Goal: Task Accomplishment & Management: Use online tool/utility

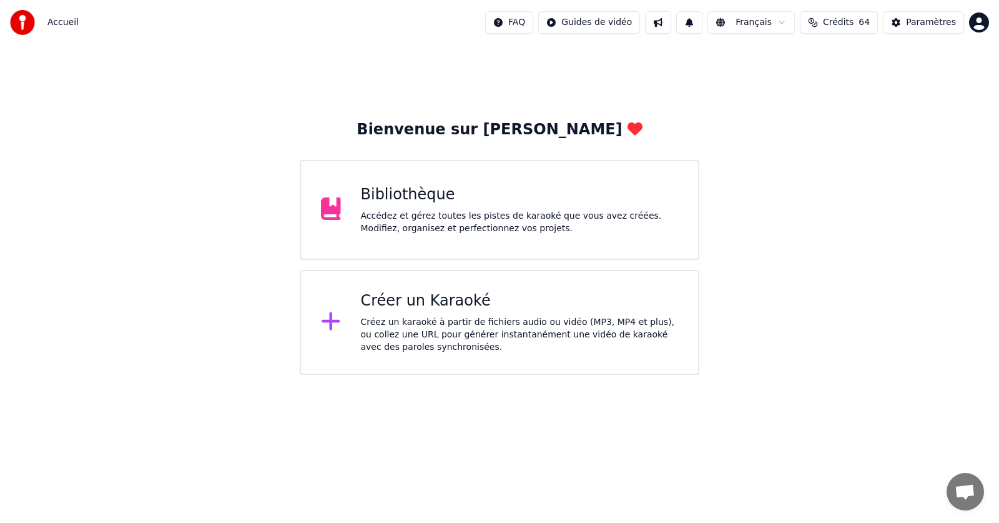
click at [450, 197] on div "Bibliothèque" at bounding box center [520, 195] width 318 height 20
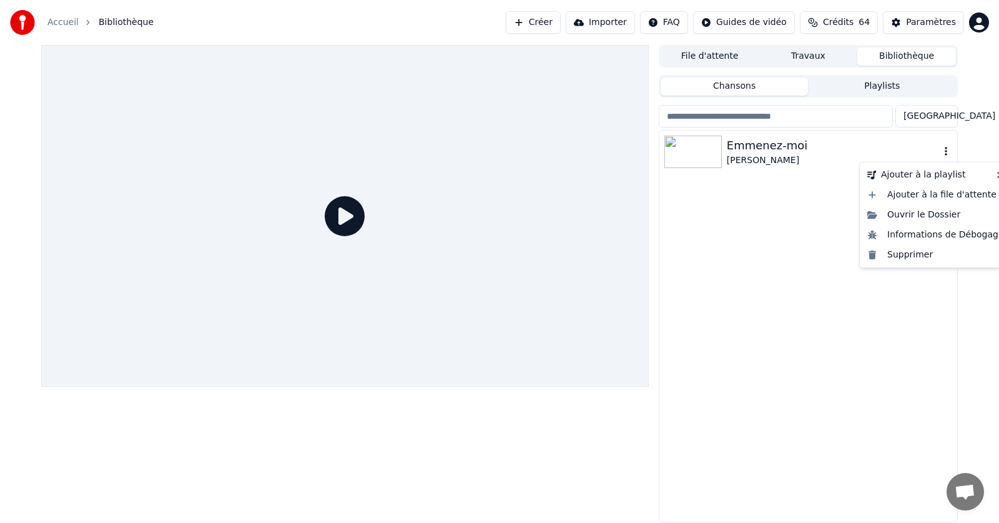
click at [946, 153] on icon "button" at bounding box center [946, 151] width 12 height 10
click at [917, 258] on div "Supprimer" at bounding box center [936, 255] width 147 height 20
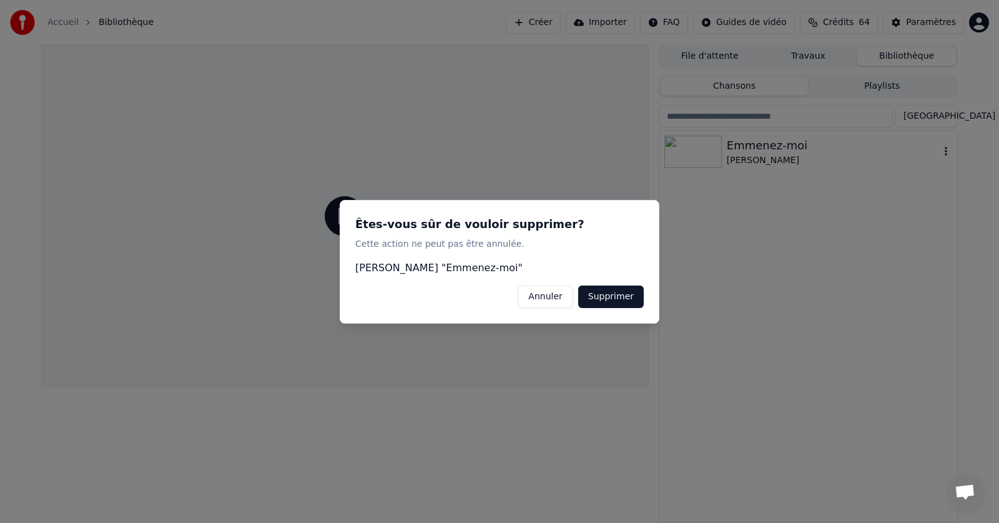
click at [617, 293] on button "Supprimer" at bounding box center [611, 296] width 66 height 22
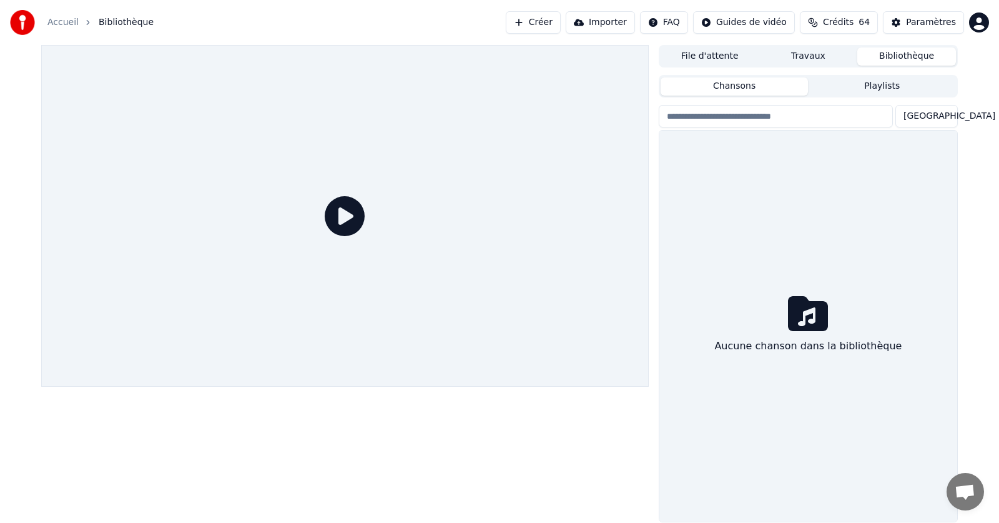
click at [59, 24] on link "Accueil" at bounding box center [62, 22] width 31 height 12
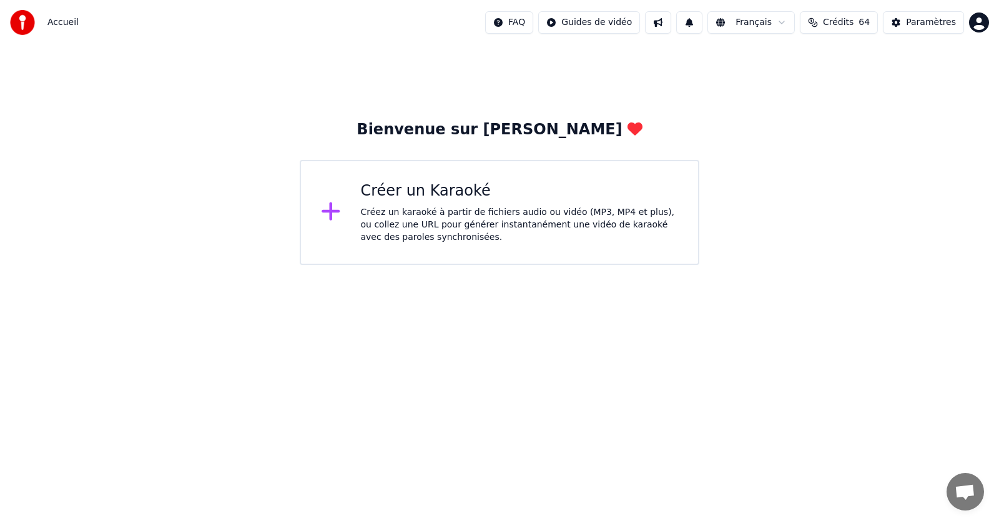
click at [449, 210] on div "Créez un karaoké à partir de fichiers audio ou vidéo (MP3, MP4 et plus), ou col…" at bounding box center [520, 224] width 318 height 37
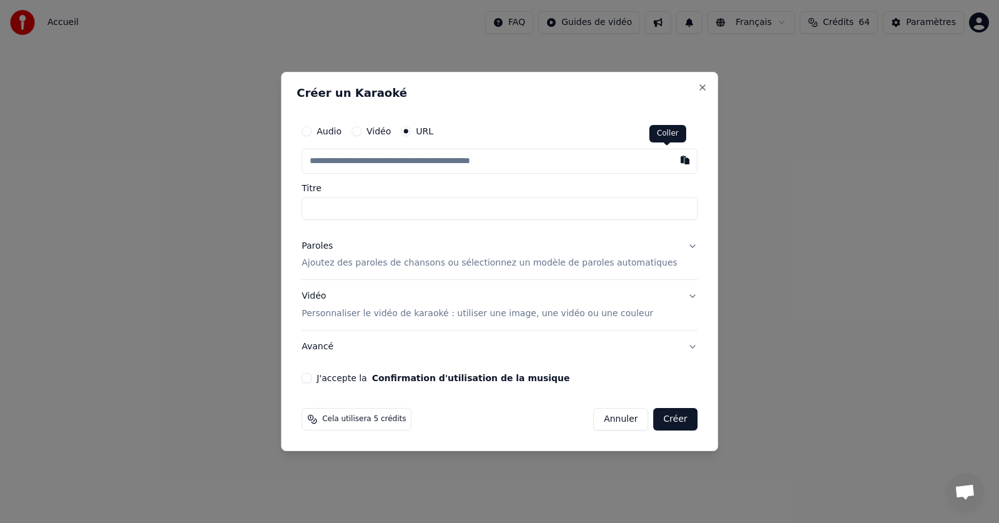
click at [673, 161] on button "button" at bounding box center [685, 160] width 25 height 22
type input "**********"
click at [398, 264] on p "Ajoutez des paroles de chansons ou sélectionnez un modèle de paroles automatiqu…" at bounding box center [490, 263] width 376 height 12
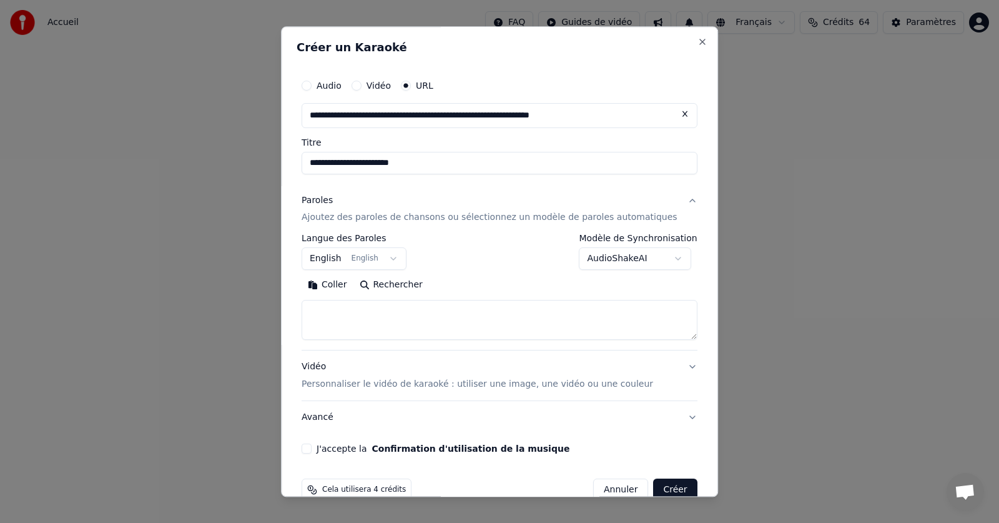
click at [400, 257] on button "English English" at bounding box center [354, 259] width 105 height 22
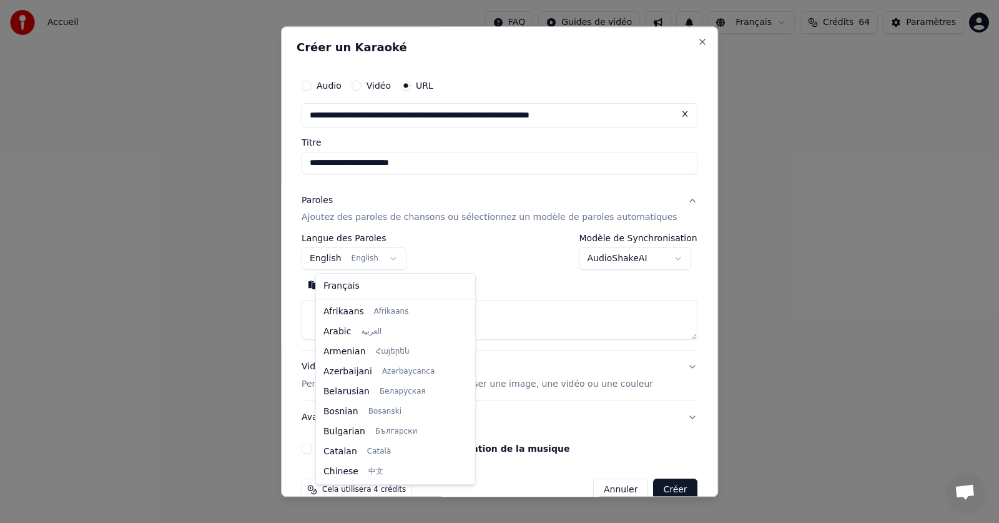
scroll to position [100, 0]
select select "**"
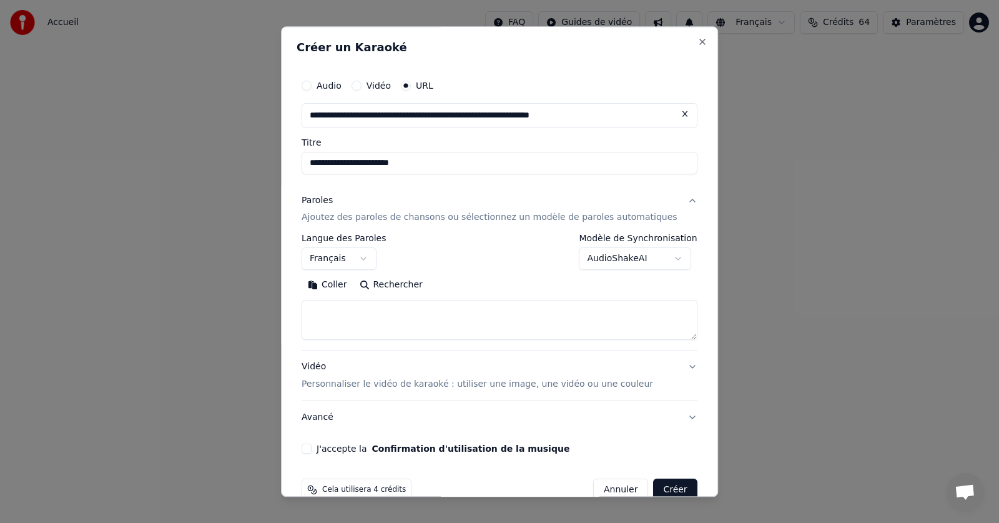
click at [349, 287] on button "Coller" at bounding box center [328, 285] width 52 height 20
drag, startPoint x: 320, startPoint y: 446, endPoint x: 334, endPoint y: 455, distance: 16.8
click at [325, 448] on div "J'accepte la Confirmation d'utilisation de la musique" at bounding box center [500, 449] width 396 height 10
click at [312, 450] on button "J'accepte la Confirmation d'utilisation de la musique" at bounding box center [307, 449] width 10 height 10
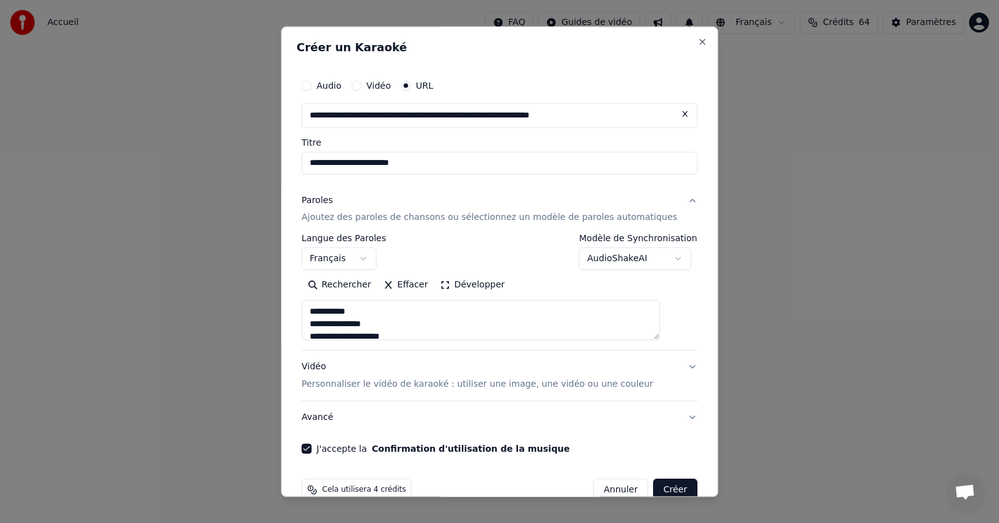
click at [654, 487] on button "Créer" at bounding box center [676, 490] width 44 height 22
type textarea "**********"
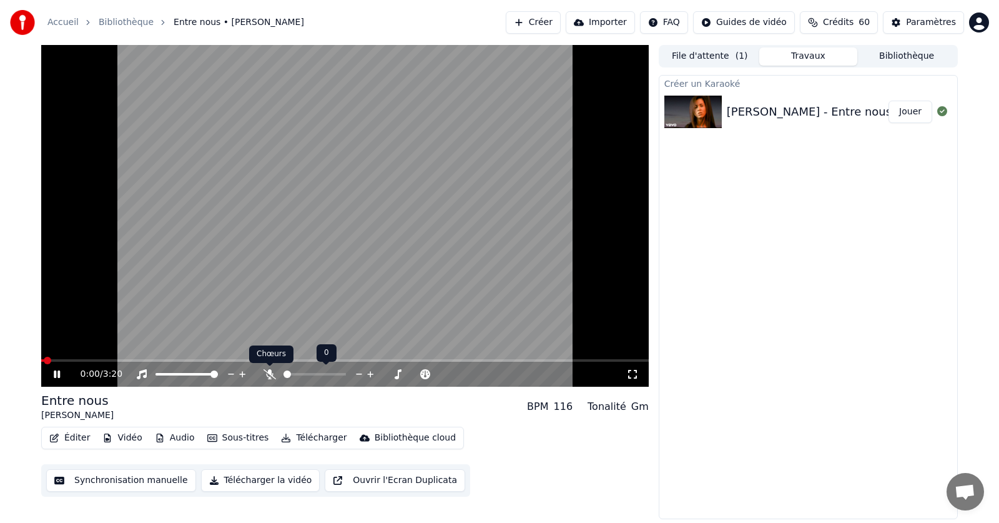
click at [269, 372] on icon at bounding box center [270, 374] width 12 height 10
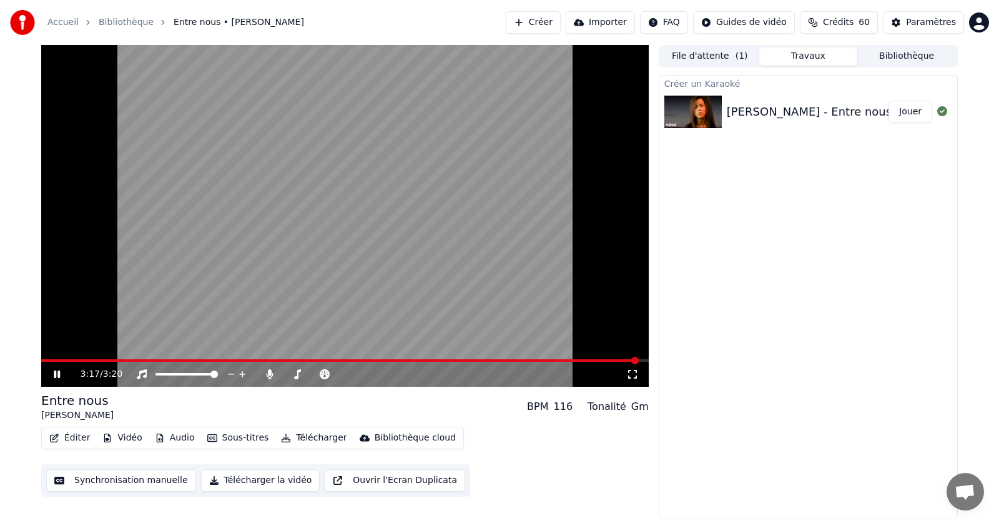
click at [56, 375] on icon at bounding box center [57, 373] width 6 height 7
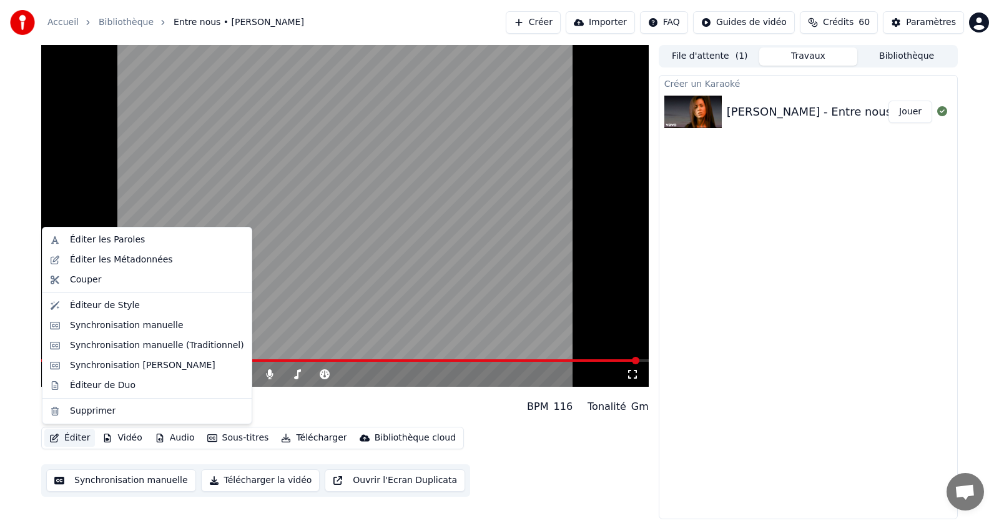
click at [71, 436] on button "Éditer" at bounding box center [69, 437] width 51 height 17
click at [101, 241] on div "Éditer les Paroles" at bounding box center [107, 240] width 75 height 12
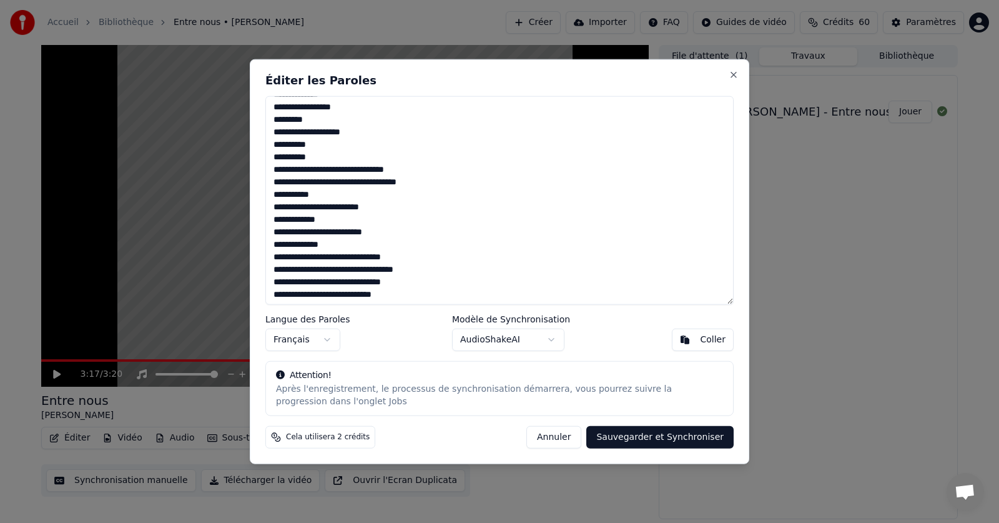
scroll to position [301, 0]
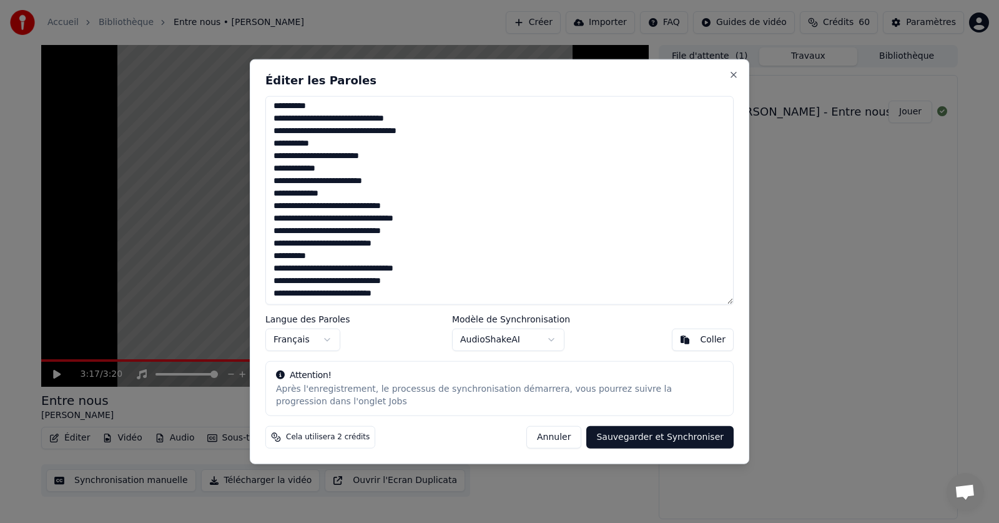
click at [403, 297] on textarea "**********" at bounding box center [499, 200] width 468 height 209
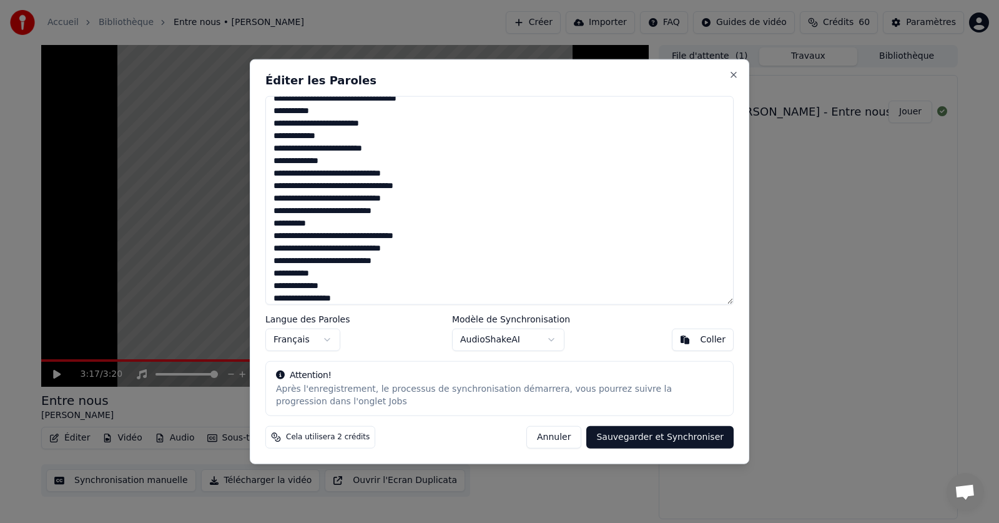
scroll to position [346, 0]
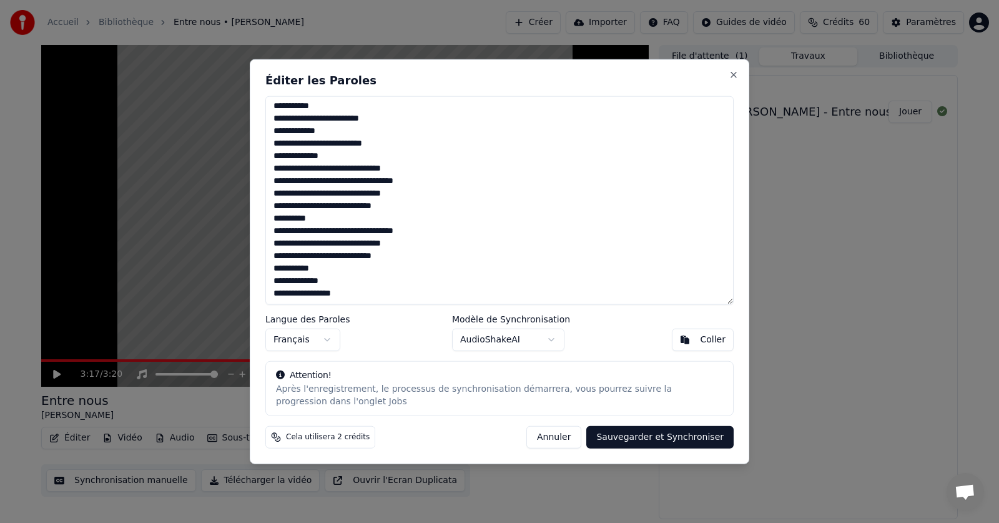
click at [279, 287] on textarea "**********" at bounding box center [499, 200] width 468 height 209
click at [339, 288] on textarea "**********" at bounding box center [499, 200] width 468 height 209
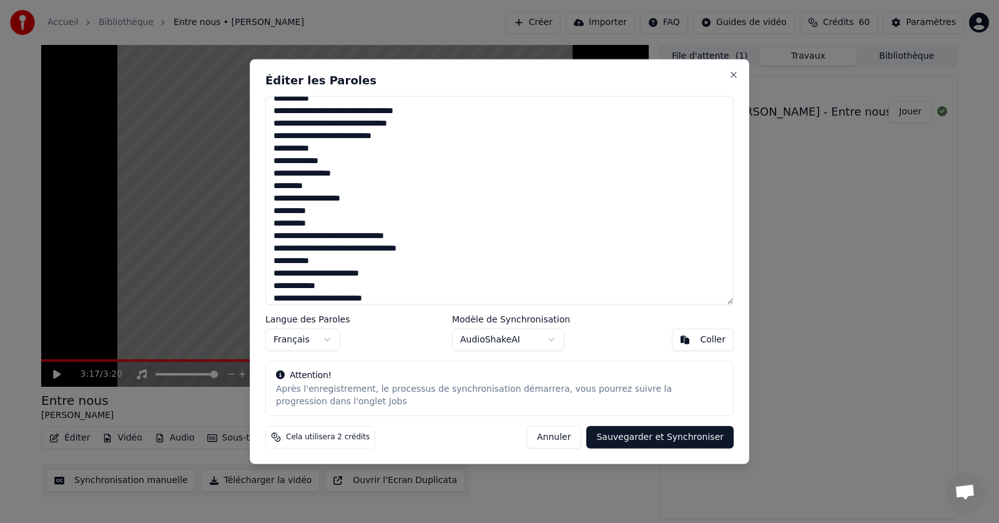
scroll to position [0, 0]
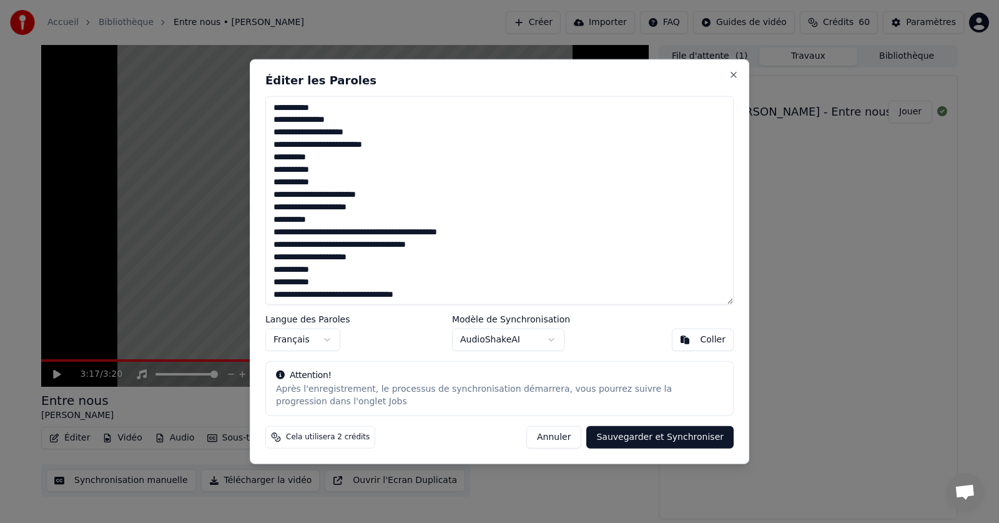
click at [465, 234] on textarea at bounding box center [499, 200] width 468 height 209
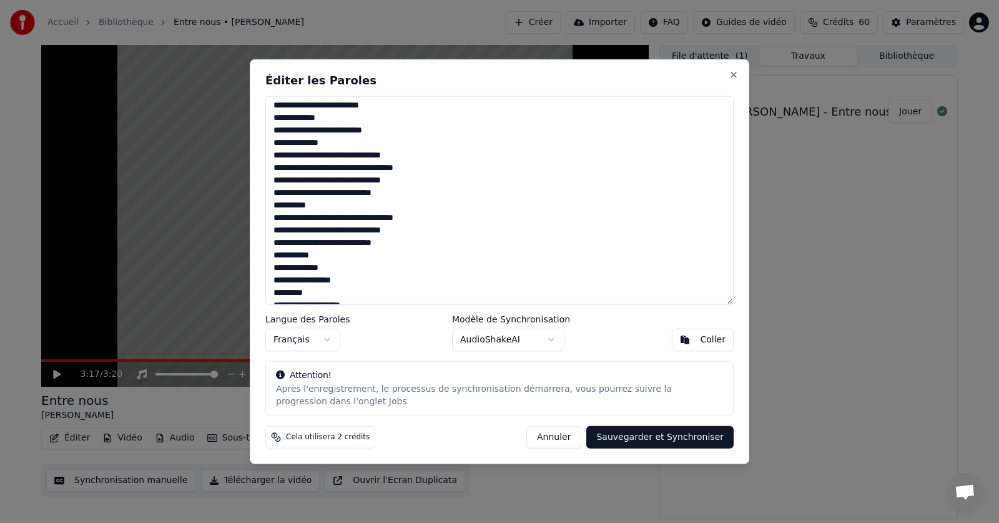
scroll to position [388, 0]
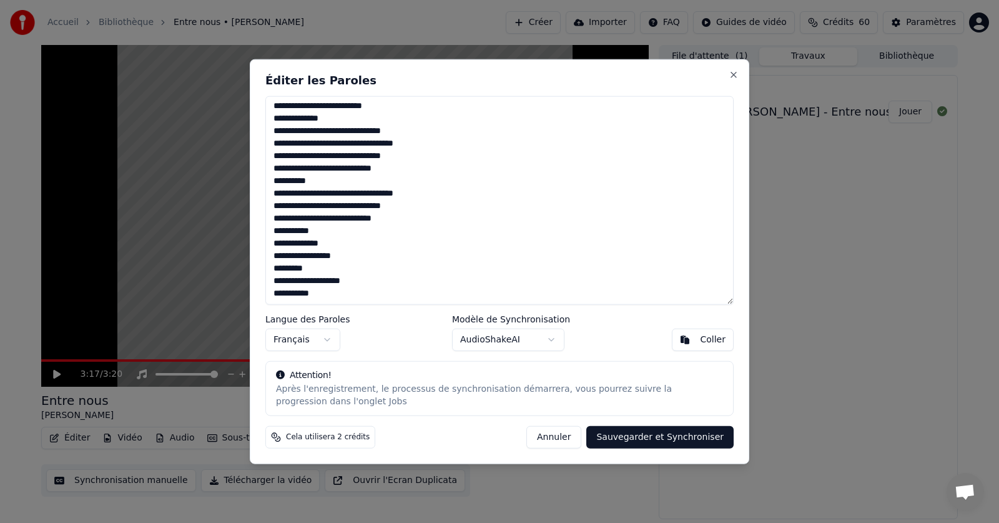
click at [639, 439] on button "Sauvegarder et Synchroniser" at bounding box center [659, 437] width 147 height 22
type textarea "**********"
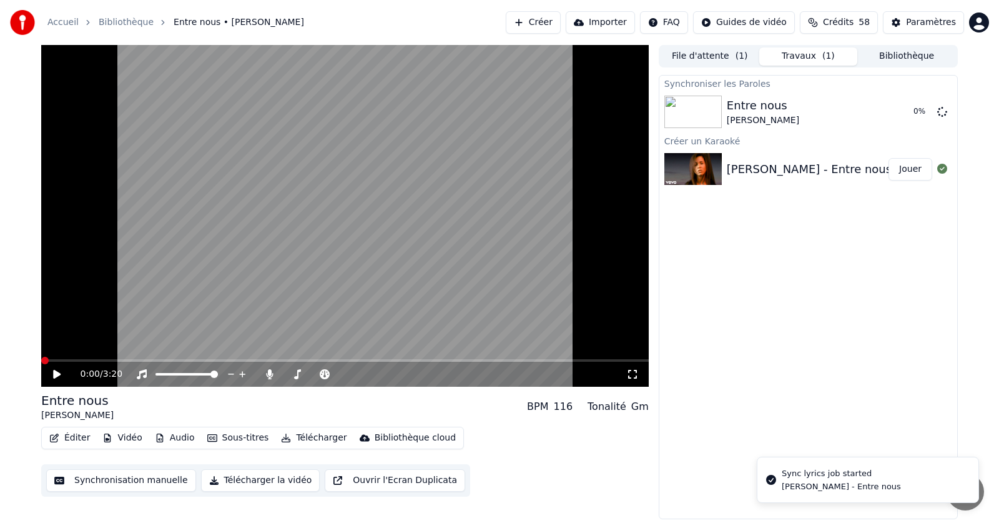
click at [41, 357] on span at bounding box center [44, 360] width 7 height 7
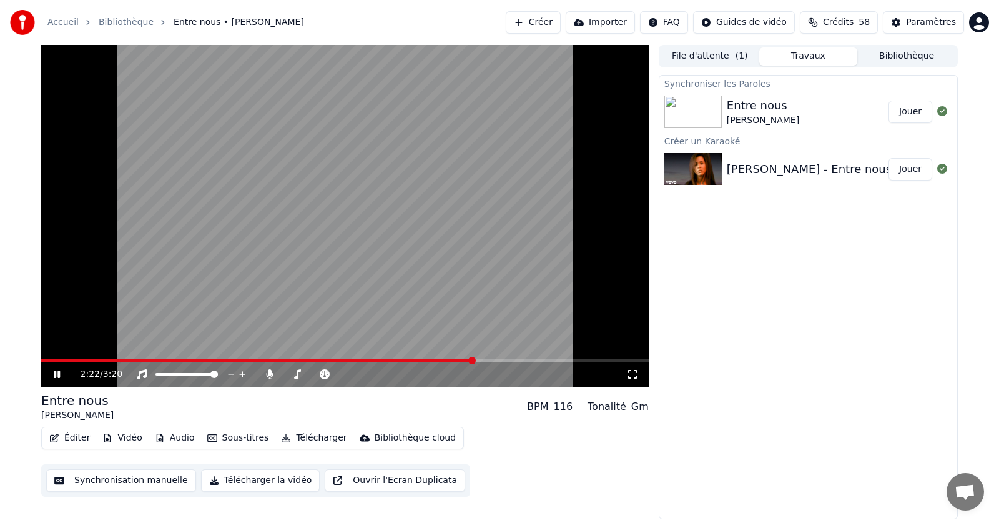
click at [58, 373] on icon at bounding box center [57, 373] width 6 height 7
click at [55, 375] on icon at bounding box center [56, 374] width 7 height 9
click at [54, 372] on icon at bounding box center [57, 373] width 6 height 7
click at [59, 374] on icon at bounding box center [56, 374] width 7 height 9
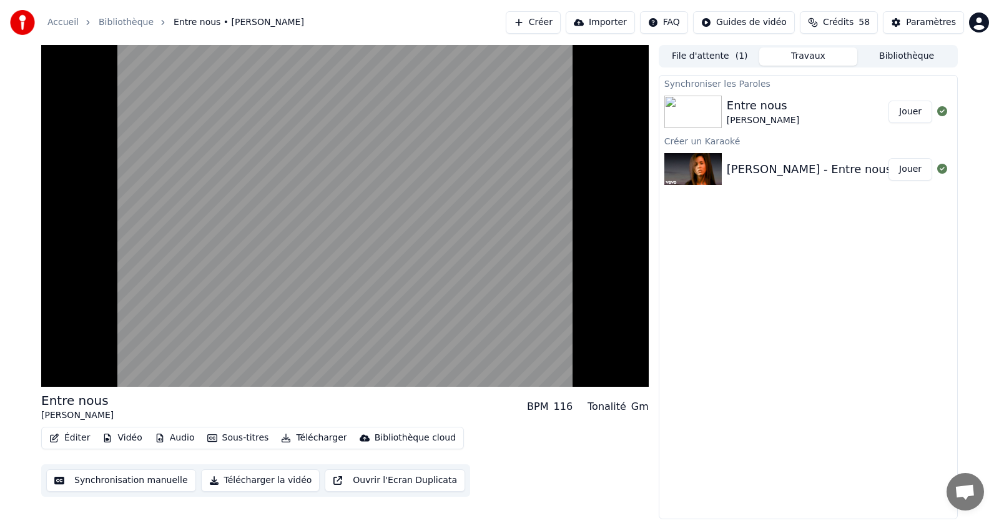
click at [500, 475] on div "Éditer Vidéo Audio Sous-titres Télécharger Bibliothèque cloud Synchronisation m…" at bounding box center [345, 462] width 608 height 70
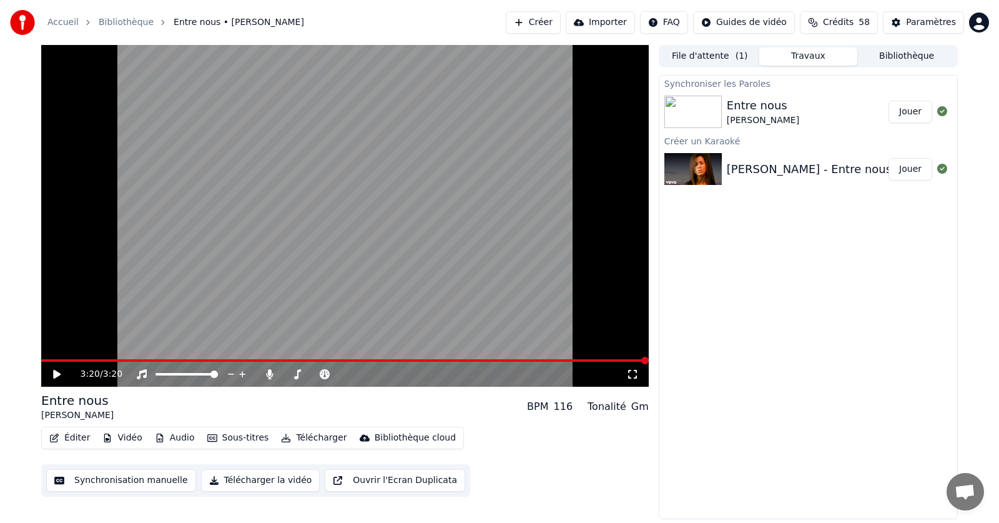
click at [55, 372] on icon at bounding box center [56, 374] width 7 height 9
click at [54, 357] on span at bounding box center [54, 360] width 7 height 7
click at [56, 372] on icon at bounding box center [57, 373] width 6 height 7
click at [41, 360] on span at bounding box center [44, 360] width 7 height 7
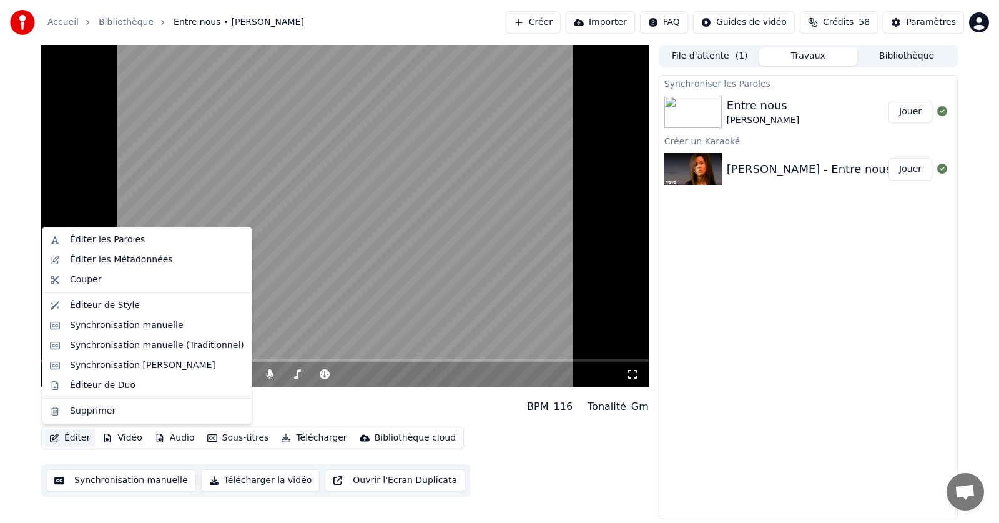
click at [74, 433] on button "Éditer" at bounding box center [69, 437] width 51 height 17
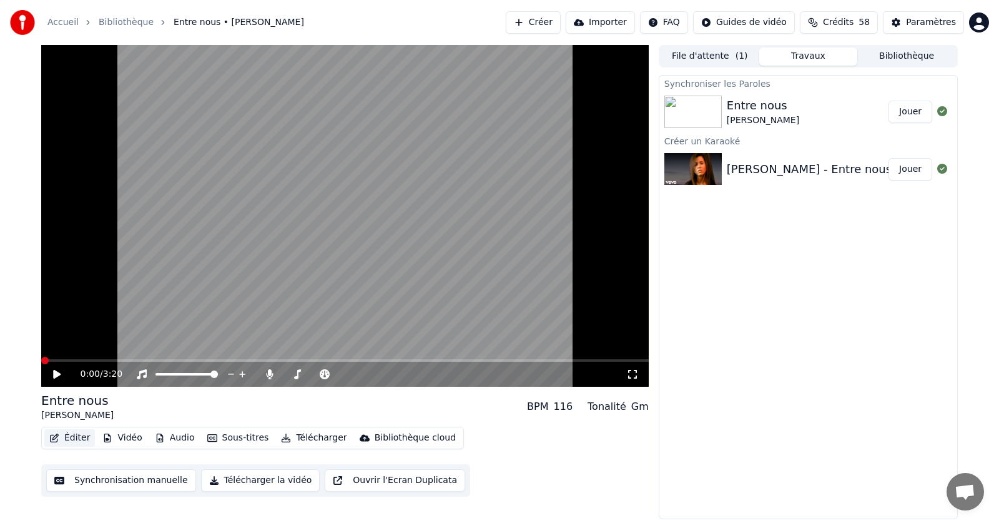
click at [76, 438] on button "Éditer" at bounding box center [69, 437] width 51 height 17
click at [75, 439] on button "Éditer" at bounding box center [69, 437] width 51 height 17
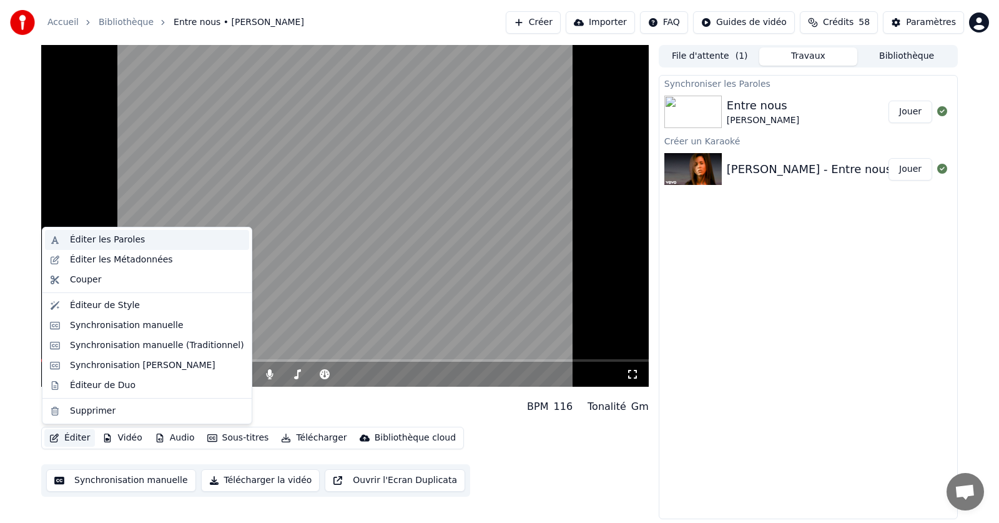
click at [96, 239] on div "Éditer les Paroles" at bounding box center [107, 240] width 75 height 12
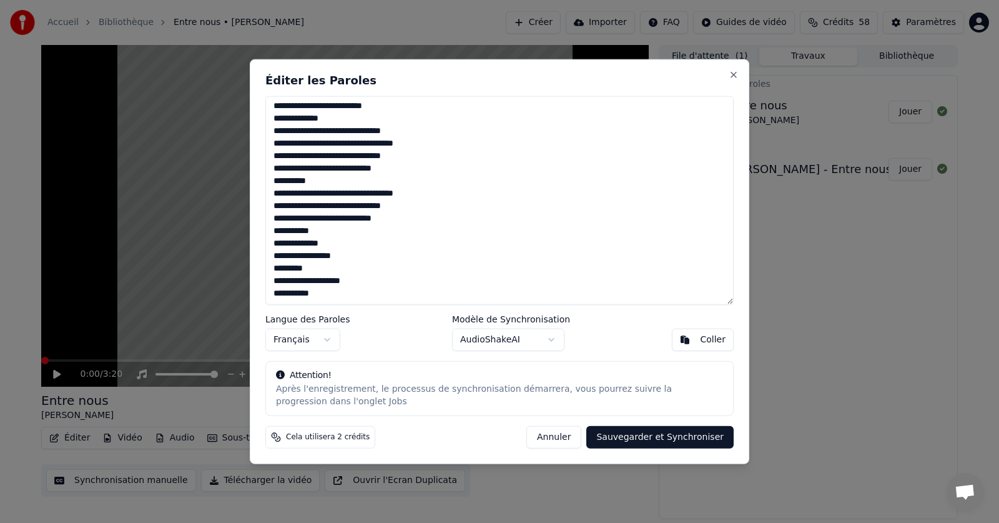
drag, startPoint x: 392, startPoint y: 208, endPoint x: 390, endPoint y: 219, distance: 10.7
click at [392, 209] on textarea at bounding box center [499, 200] width 468 height 209
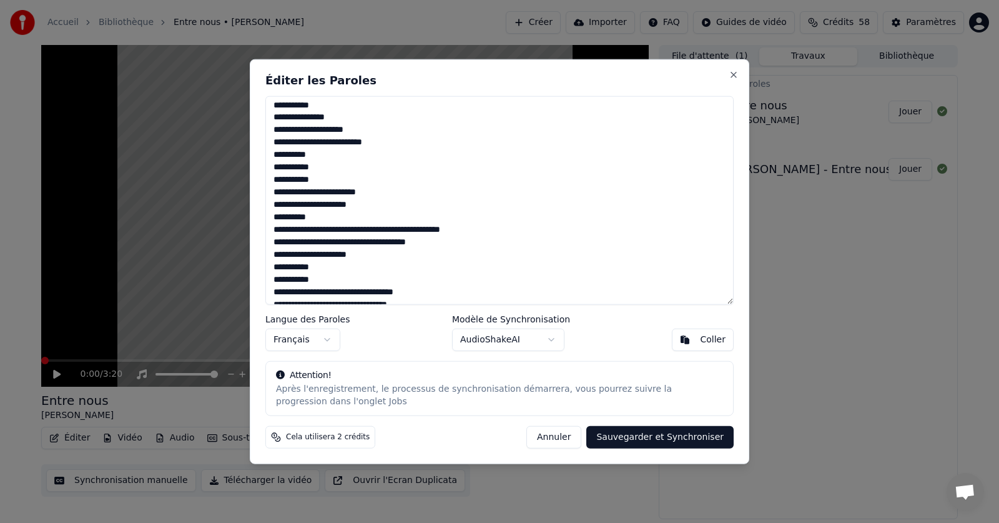
scroll to position [0, 0]
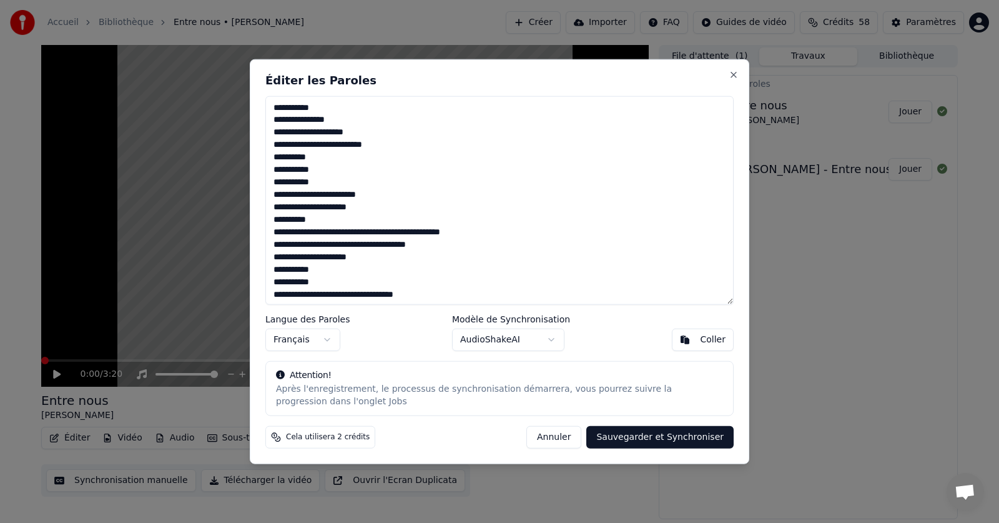
click at [679, 437] on button "Sauvegarder et Synchroniser" at bounding box center [659, 437] width 147 height 22
type textarea "**********"
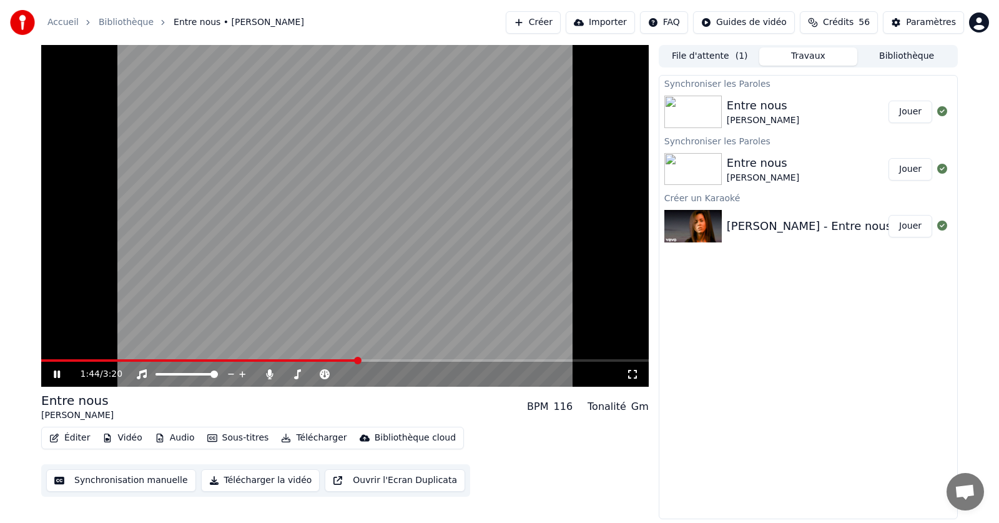
drag, startPoint x: 61, startPoint y: 371, endPoint x: 57, endPoint y: 407, distance: 36.4
click at [59, 373] on icon at bounding box center [65, 374] width 29 height 10
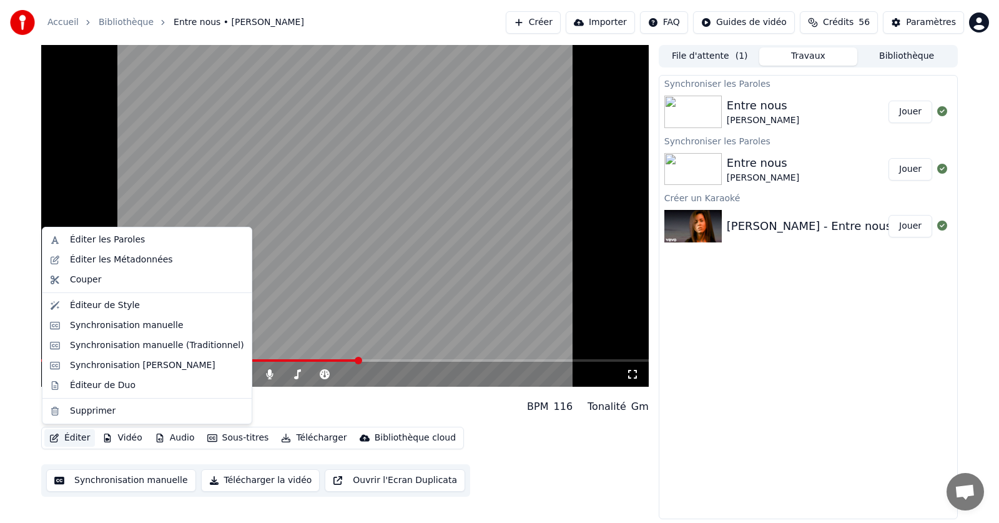
click at [77, 436] on button "Éditer" at bounding box center [69, 437] width 51 height 17
click at [98, 240] on div "Éditer les Paroles" at bounding box center [107, 240] width 75 height 12
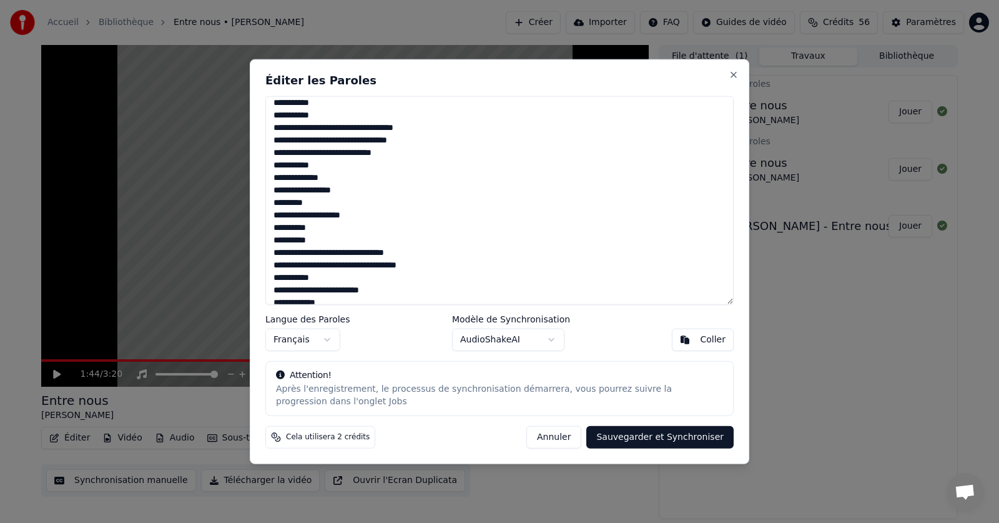
scroll to position [187, 0]
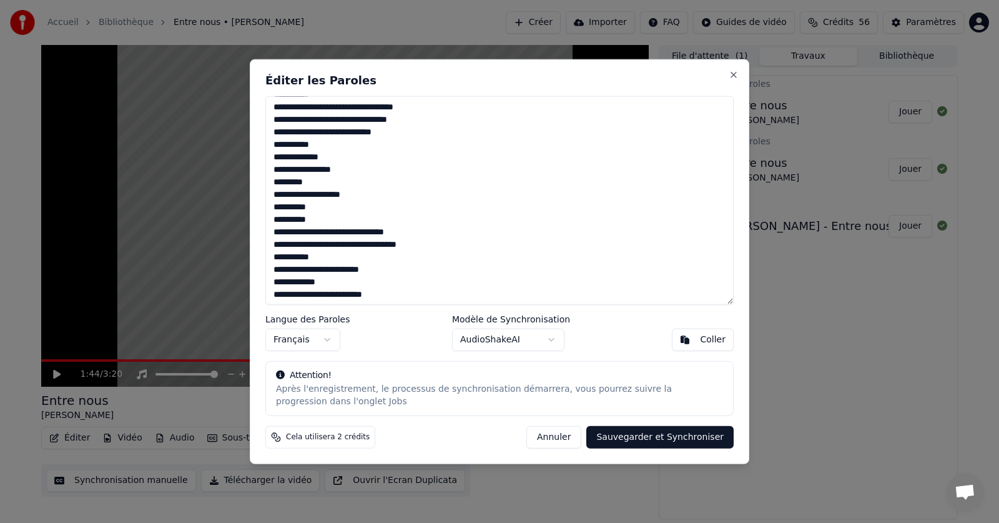
click at [302, 259] on textarea at bounding box center [499, 200] width 468 height 209
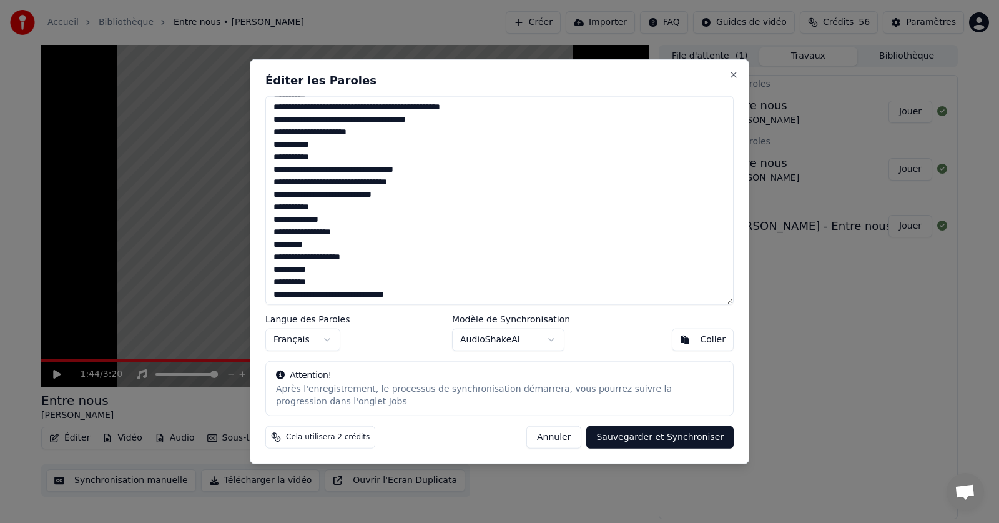
scroll to position [250, 0]
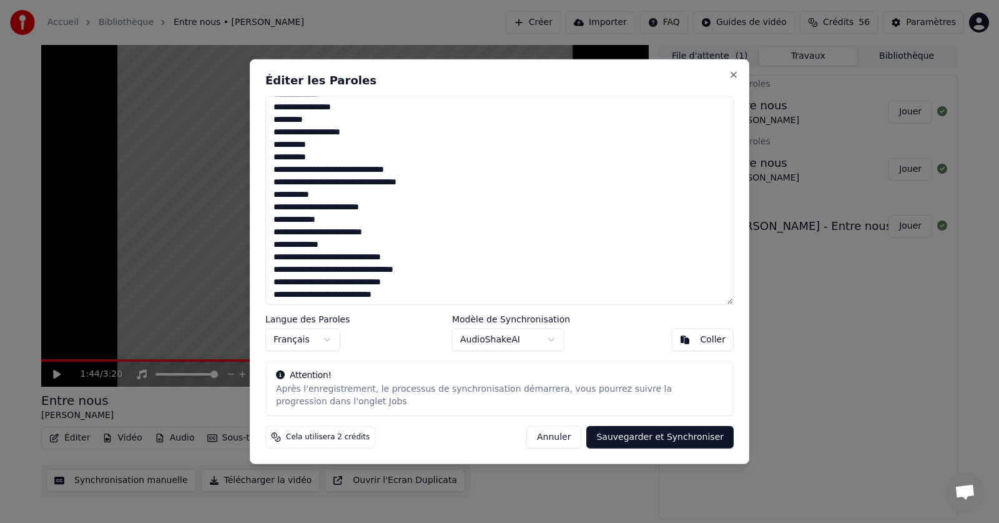
click at [653, 437] on button "Sauvegarder et Synchroniser" at bounding box center [659, 437] width 147 height 22
type textarea "**********"
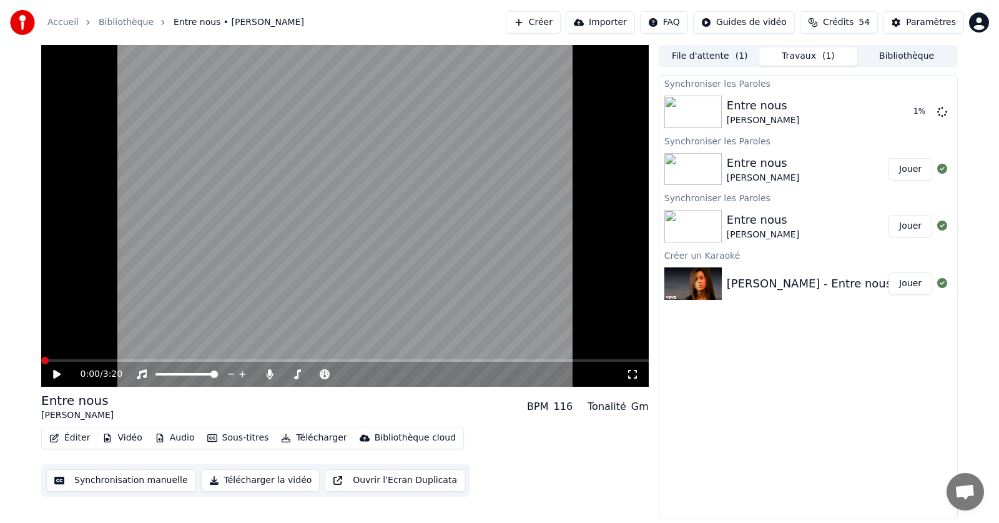
click at [41, 364] on span at bounding box center [44, 360] width 7 height 7
click at [58, 374] on icon at bounding box center [65, 374] width 29 height 10
click at [339, 363] on span at bounding box center [338, 360] width 7 height 7
click at [304, 362] on span at bounding box center [305, 360] width 7 height 7
click at [288, 363] on span at bounding box center [287, 360] width 7 height 7
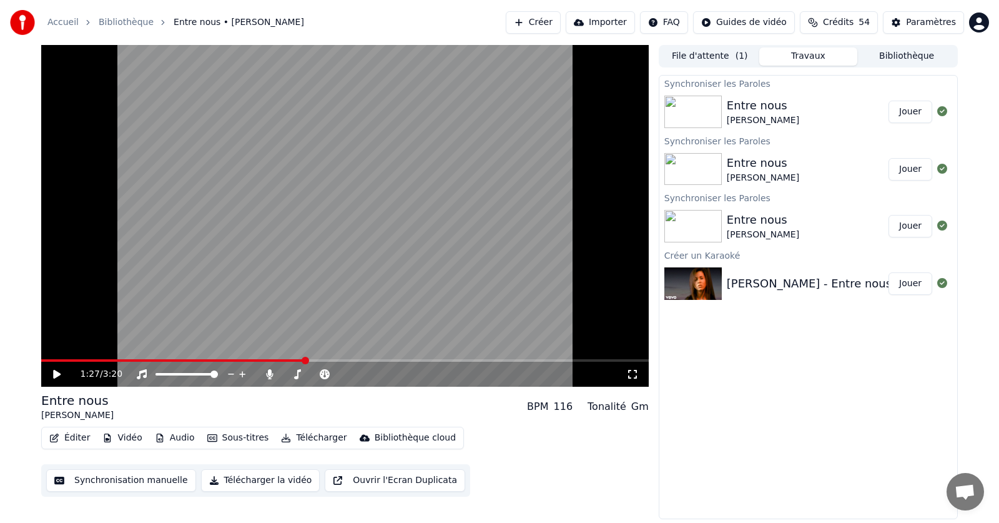
click at [305, 361] on span at bounding box center [305, 360] width 7 height 7
click at [41, 357] on span at bounding box center [44, 360] width 7 height 7
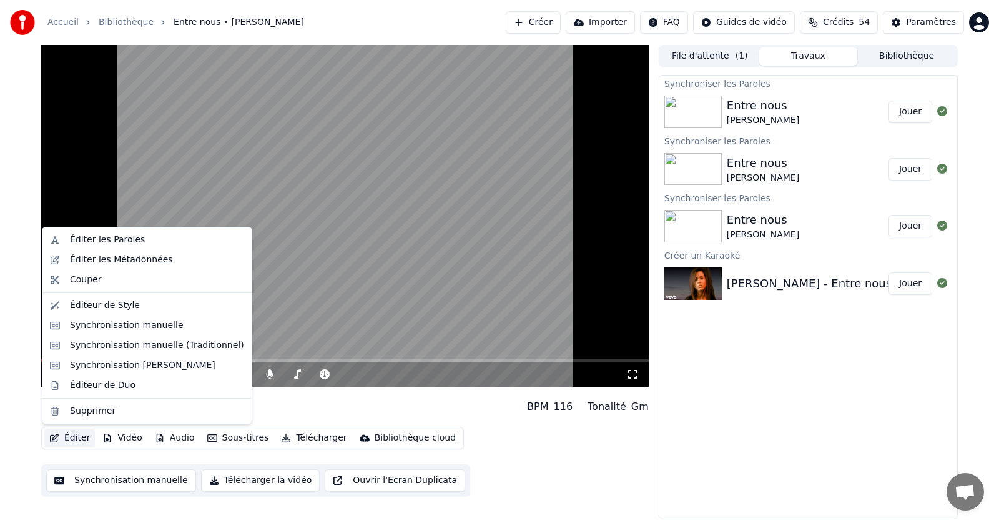
click at [77, 440] on button "Éditer" at bounding box center [69, 437] width 51 height 17
click at [96, 242] on div "Éditer les Paroles" at bounding box center [107, 240] width 75 height 12
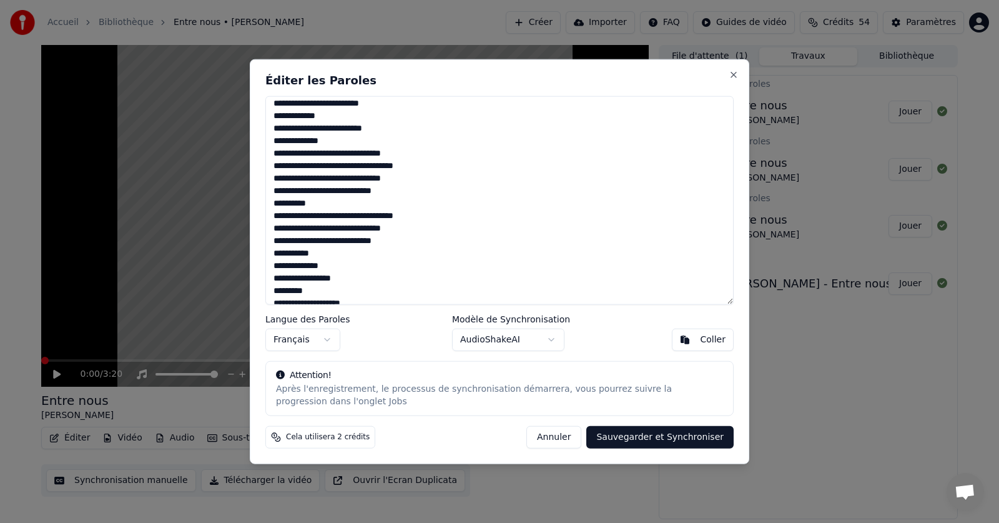
scroll to position [388, 0]
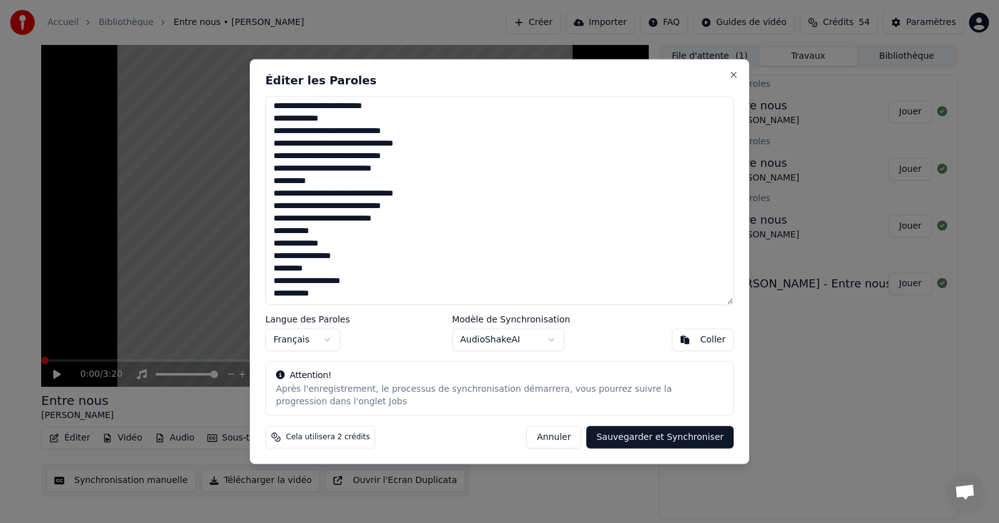
drag, startPoint x: 269, startPoint y: 106, endPoint x: 605, endPoint y: 302, distance: 389.4
click at [605, 302] on textarea at bounding box center [499, 200] width 468 height 209
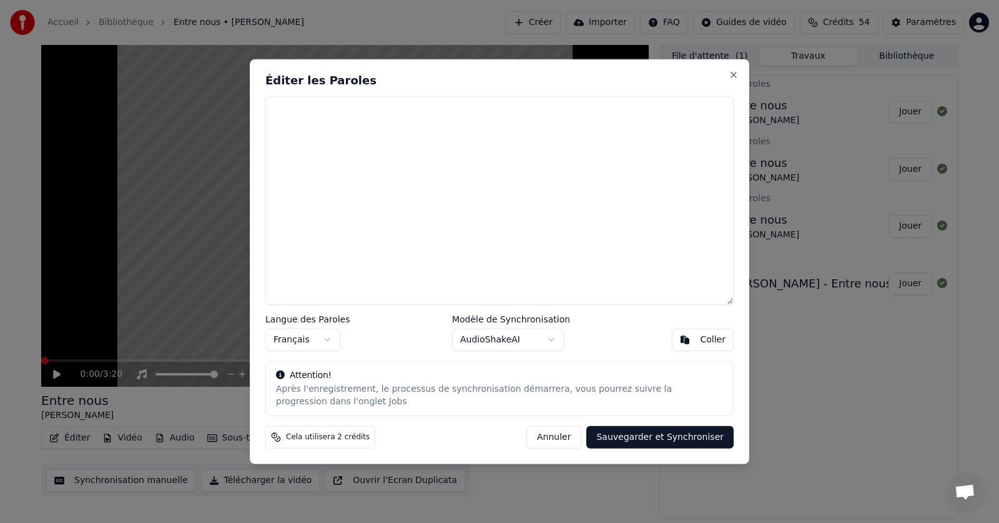
scroll to position [0, 0]
click at [714, 339] on div "Coller" at bounding box center [713, 340] width 26 height 12
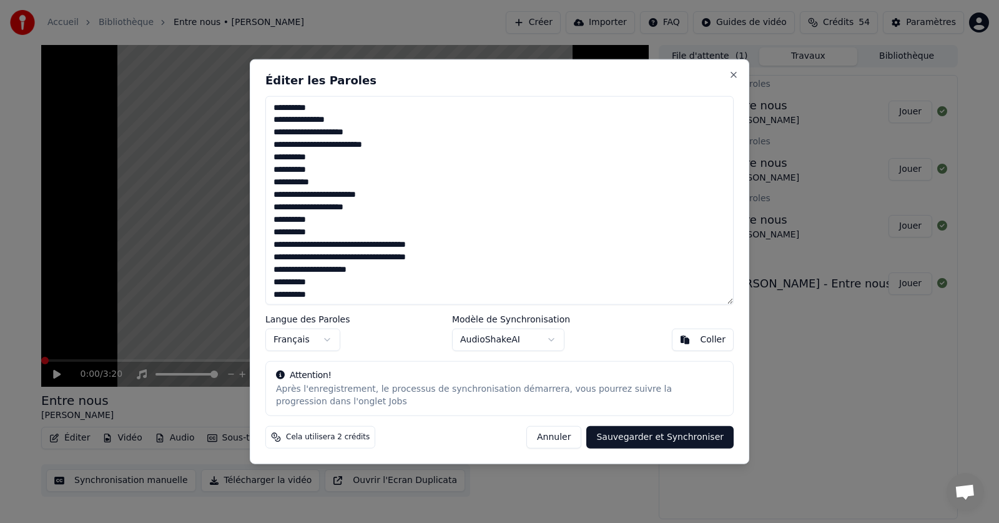
click at [660, 437] on button "Sauvegarder et Synchroniser" at bounding box center [659, 437] width 147 height 22
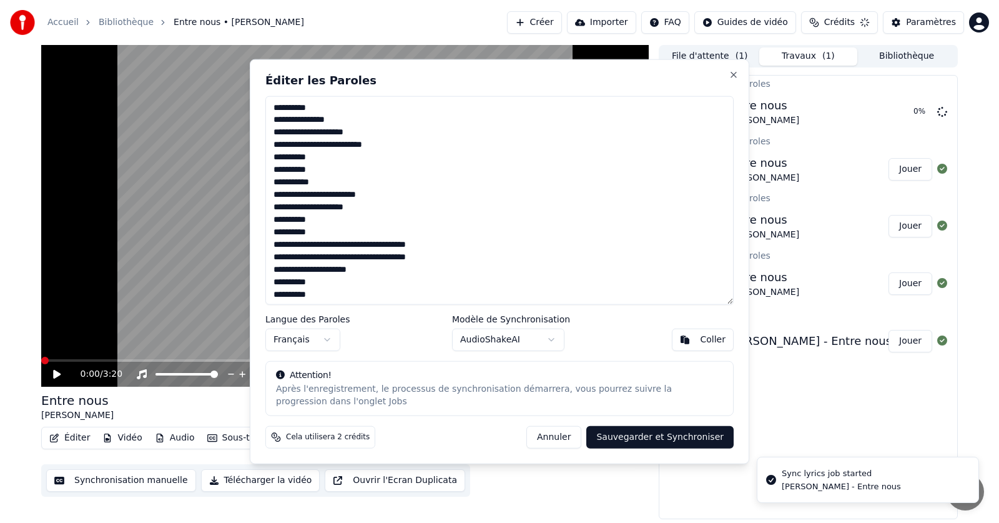
type textarea "**********"
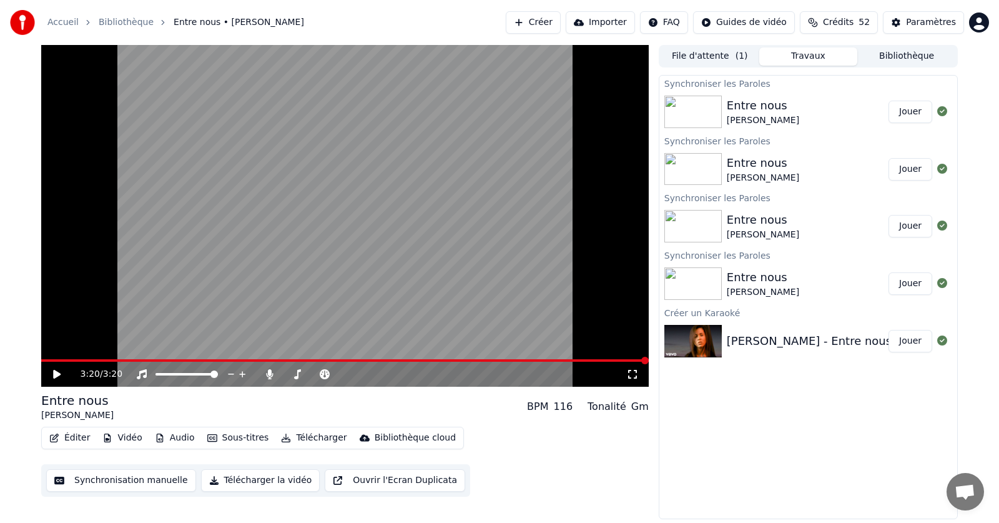
click at [302, 434] on button "Télécharger" at bounding box center [314, 437] width 76 height 17
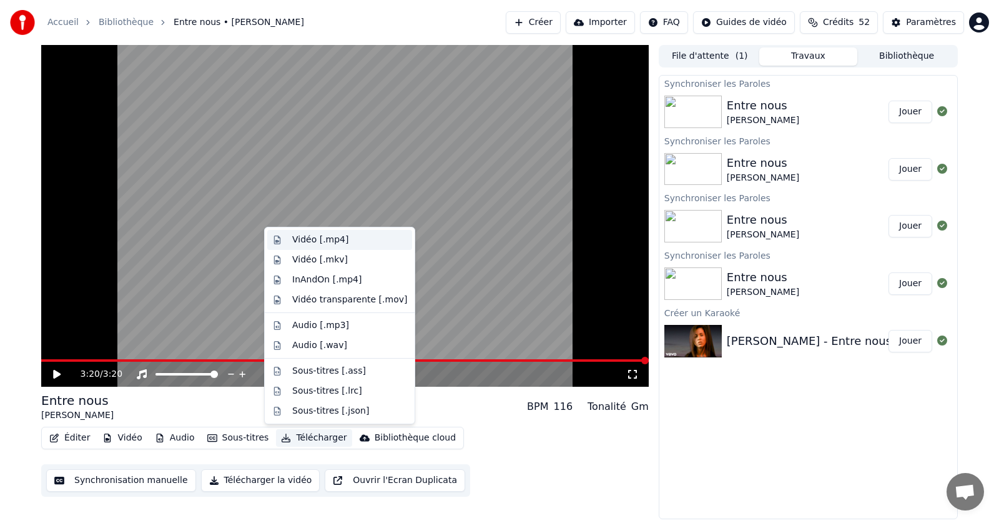
click at [314, 242] on div "Vidéo [.mp4]" at bounding box center [320, 240] width 56 height 12
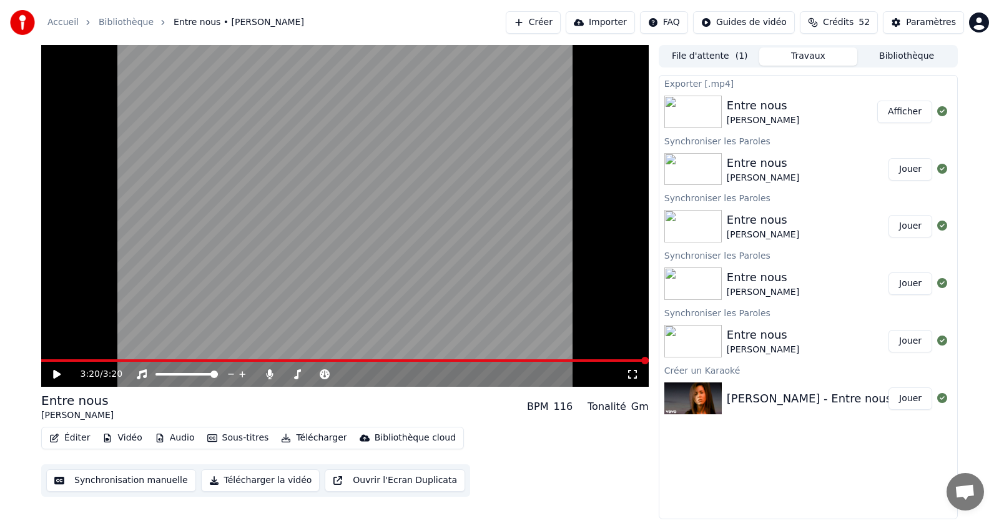
click at [908, 114] on button "Afficher" at bounding box center [905, 112] width 55 height 22
click at [269, 373] on icon at bounding box center [269, 374] width 7 height 10
click at [304, 438] on button "Télécharger" at bounding box center [314, 437] width 76 height 17
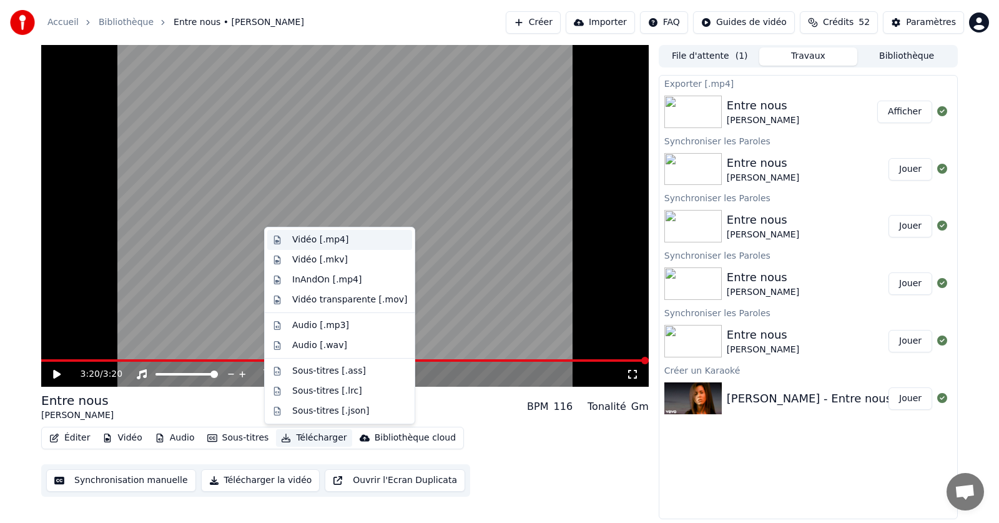
click at [303, 240] on div "Vidéo [.mp4]" at bounding box center [320, 240] width 56 height 12
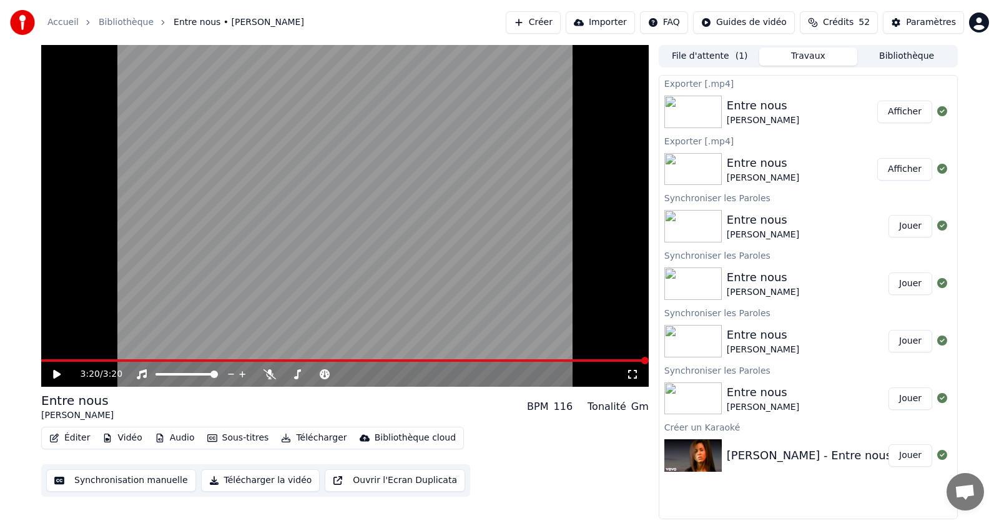
click at [909, 112] on button "Afficher" at bounding box center [905, 112] width 55 height 22
